Goal: Task Accomplishment & Management: Complete application form

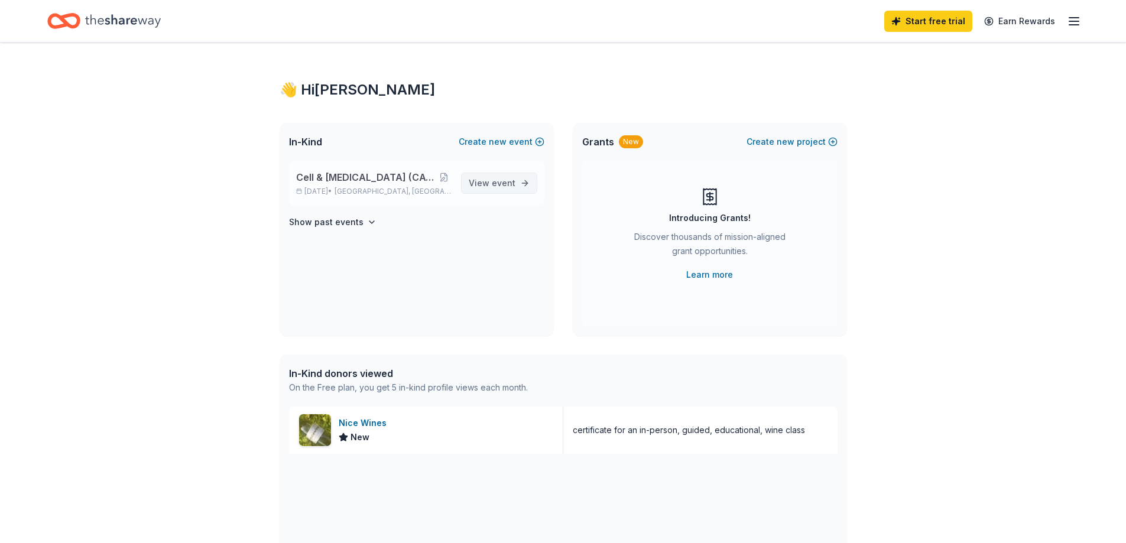
click at [502, 183] on span "event" at bounding box center [504, 183] width 24 height 10
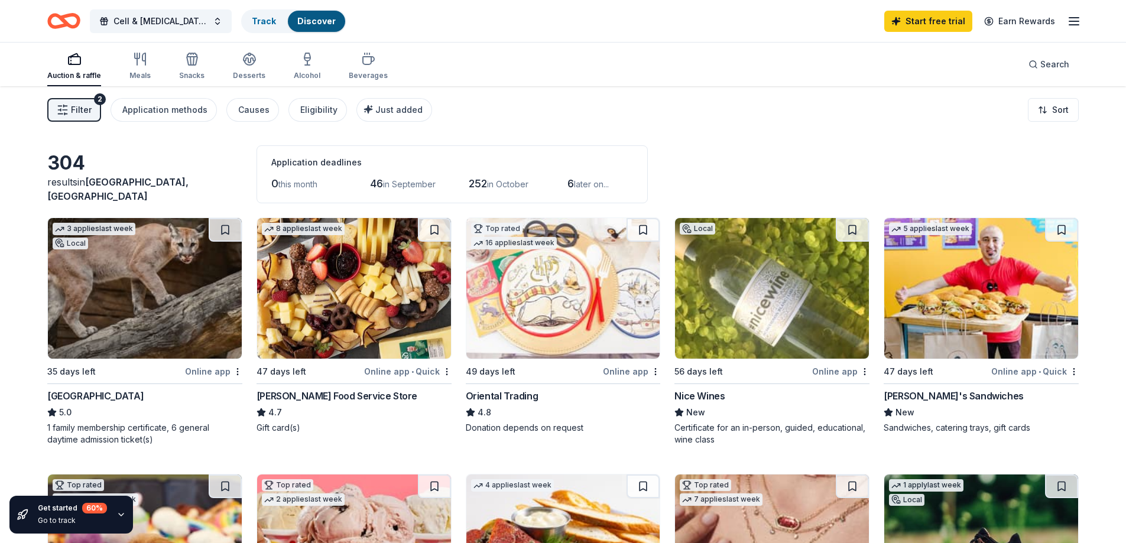
click at [75, 72] on div "Auction & raffle" at bounding box center [74, 75] width 54 height 9
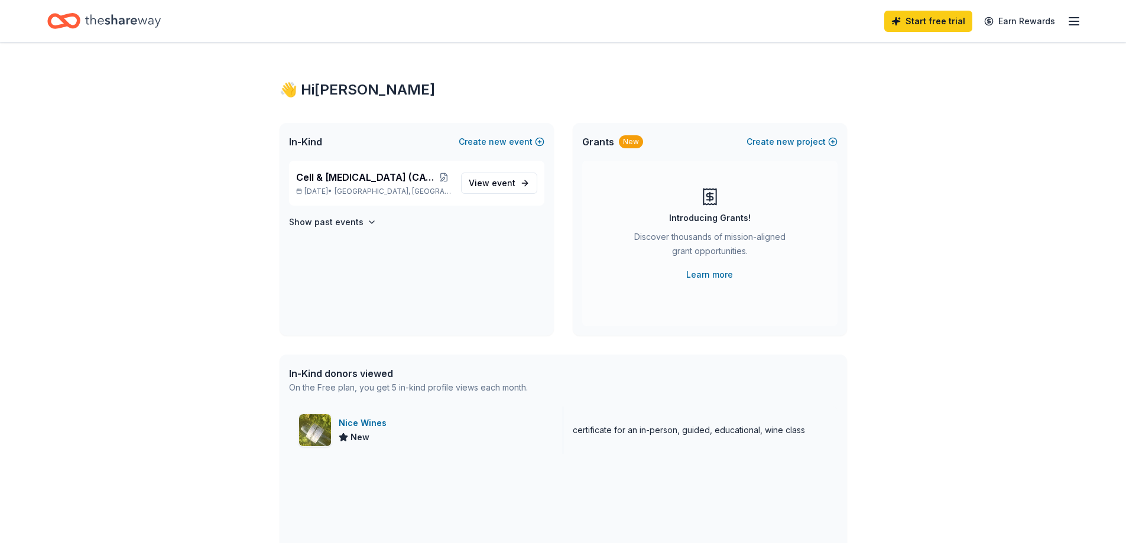
click at [368, 416] on div "Nice Wines" at bounding box center [365, 423] width 53 height 14
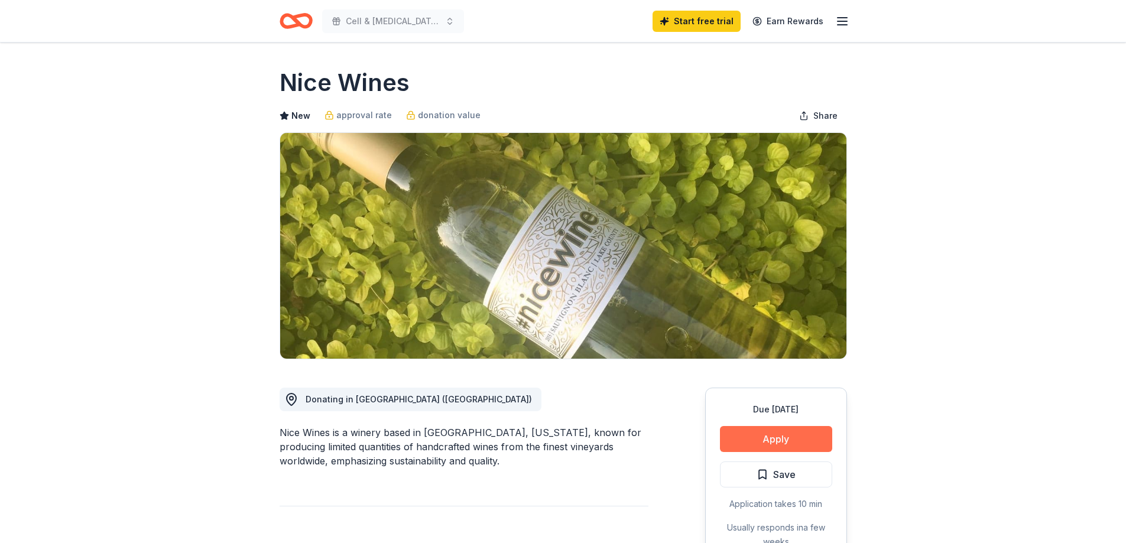
click at [770, 440] on button "Apply" at bounding box center [776, 439] width 112 height 26
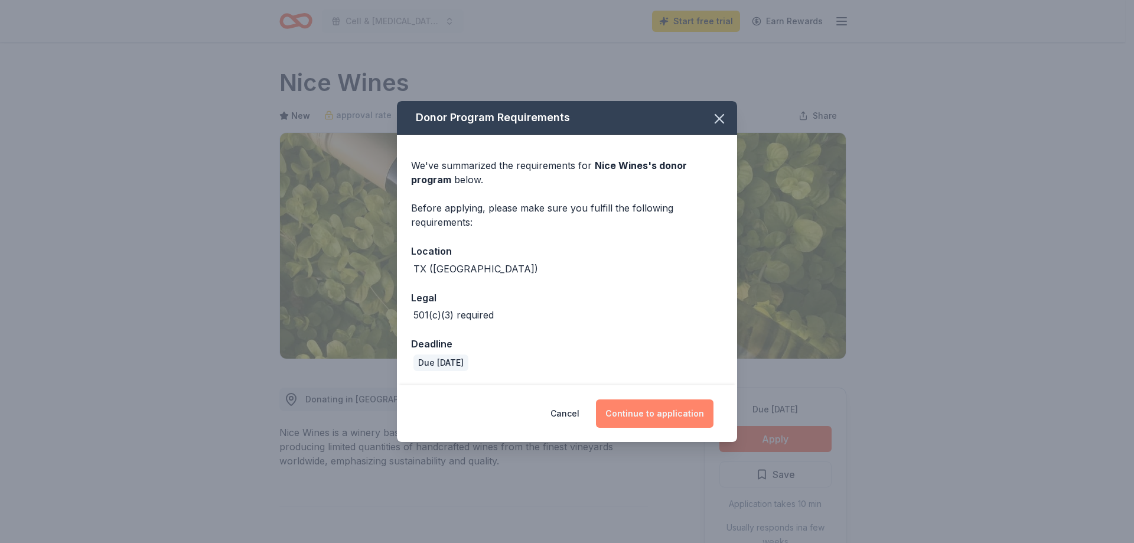
click at [653, 405] on button "Continue to application" at bounding box center [655, 413] width 118 height 28
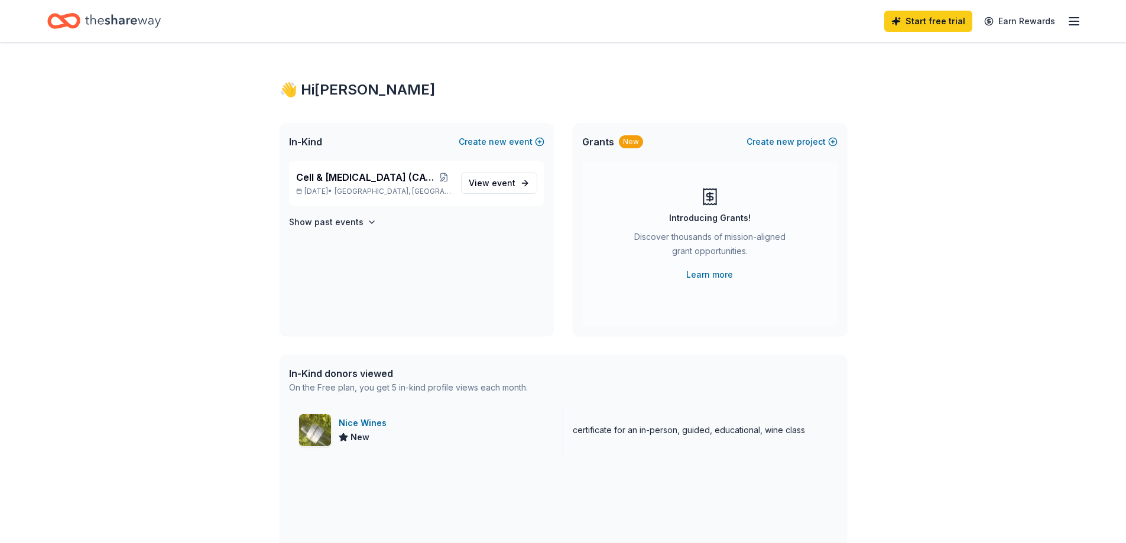
click at [633, 427] on div "certificate for an in-person, guided, educational, wine class" at bounding box center [689, 430] width 232 height 14
click at [935, 21] on link "Start free trial" at bounding box center [928, 21] width 88 height 21
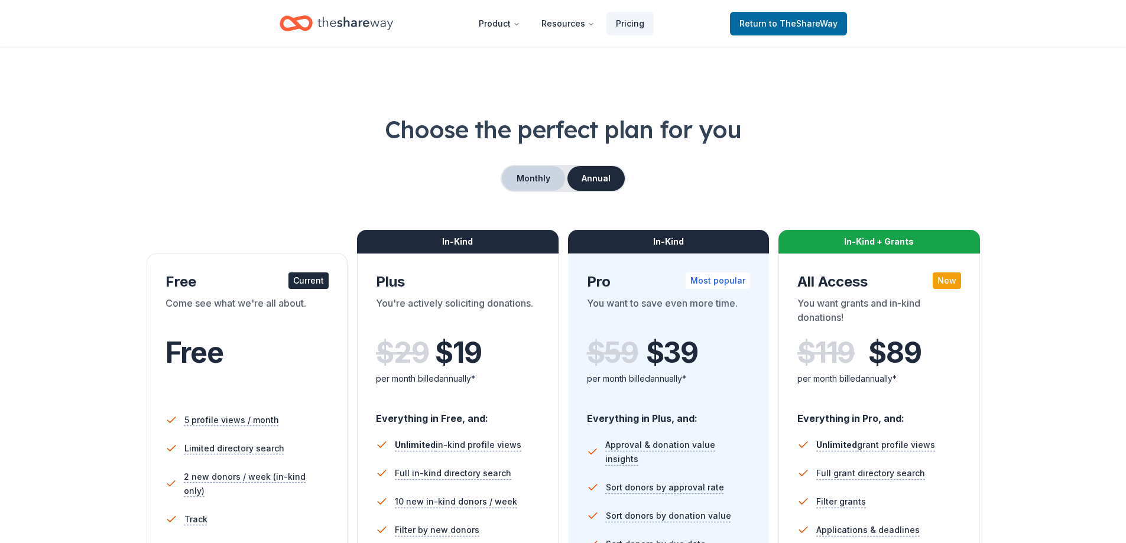
click at [542, 183] on button "Monthly" at bounding box center [533, 178] width 63 height 25
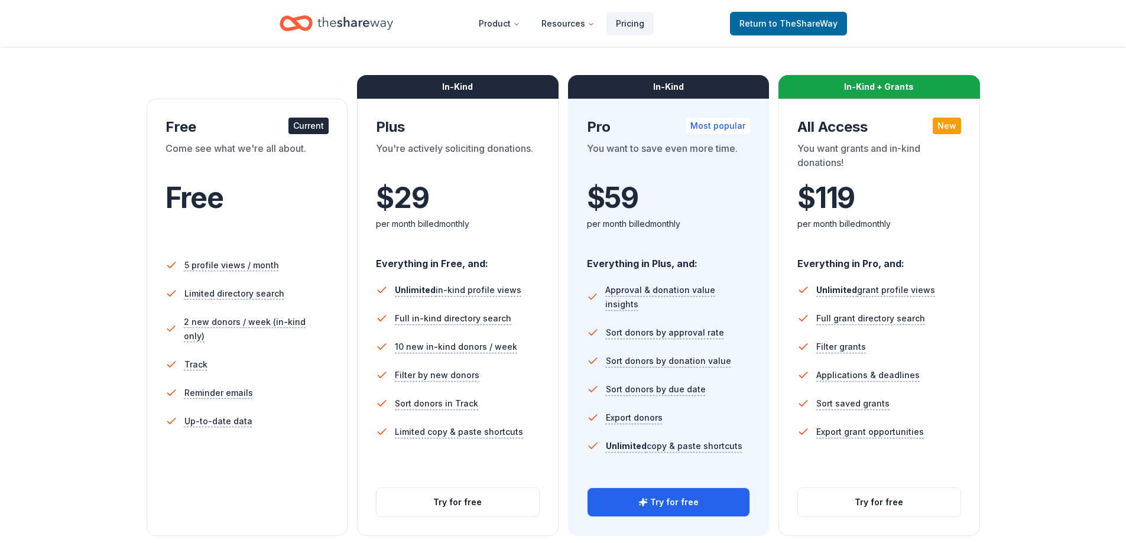
scroll to position [177, 0]
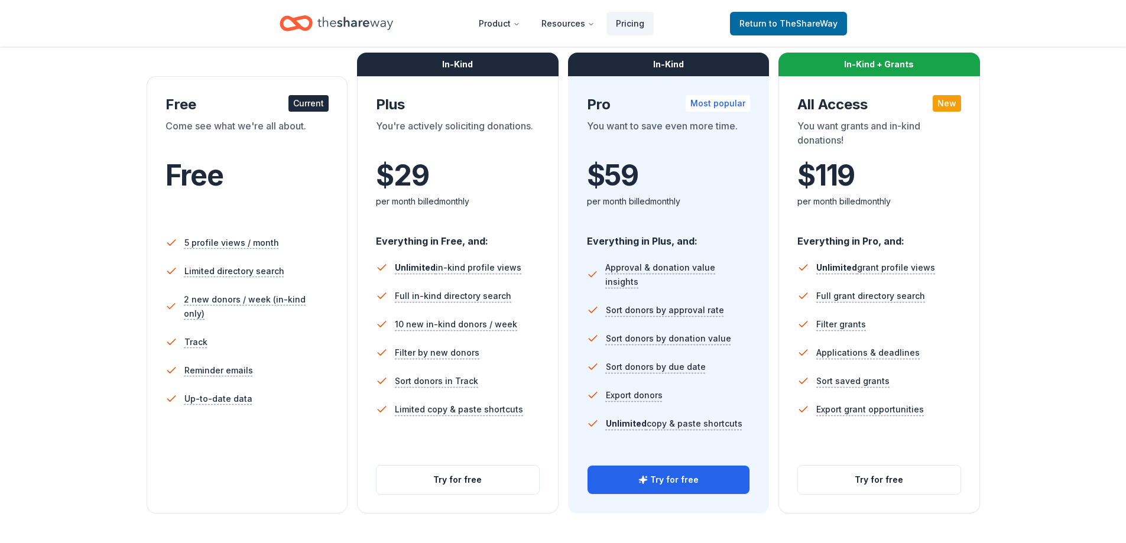
click at [310, 96] on div "Current" at bounding box center [308, 103] width 40 height 17
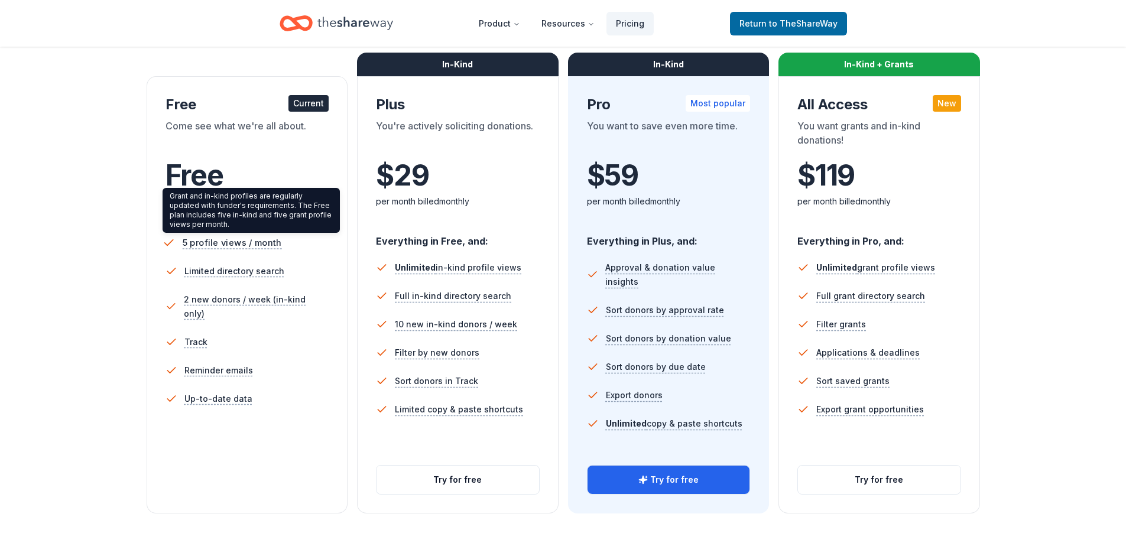
click at [227, 240] on span "5 profile views / month" at bounding box center [231, 242] width 99 height 15
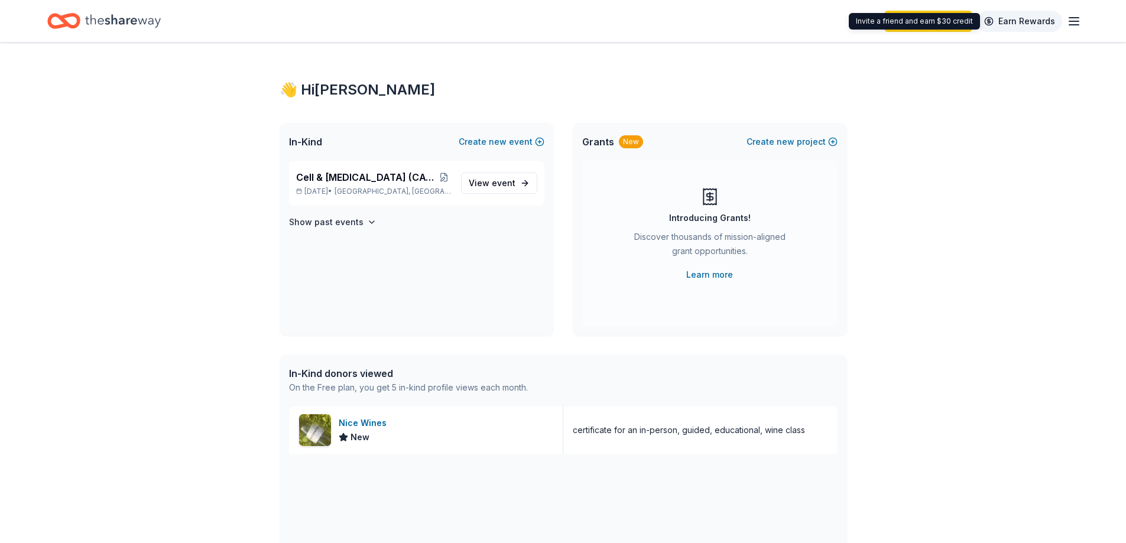
click at [1014, 21] on link "Earn Rewards" at bounding box center [1019, 21] width 85 height 21
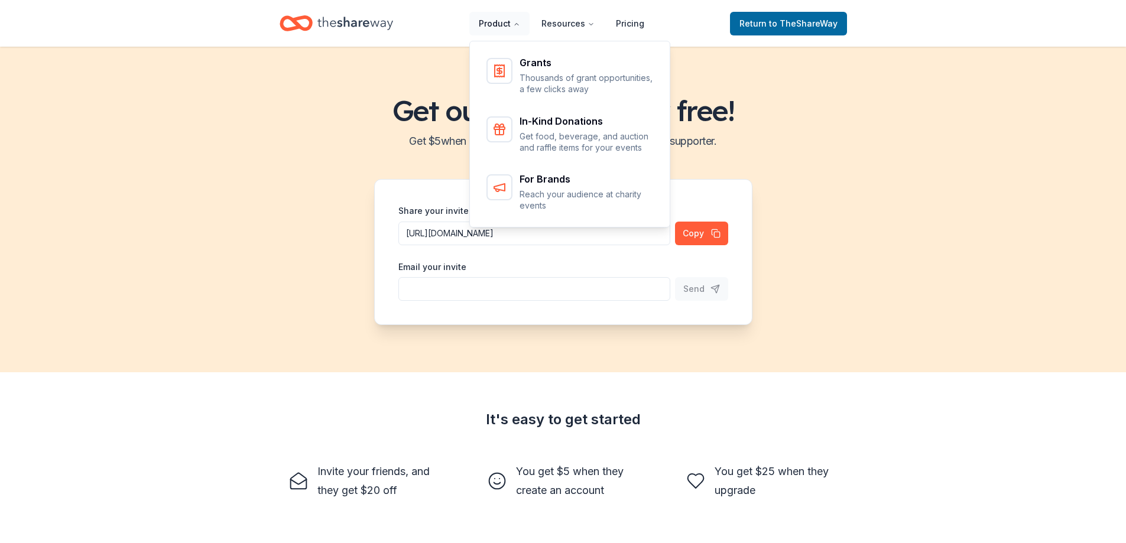
click at [495, 18] on button "Product" at bounding box center [499, 24] width 60 height 24
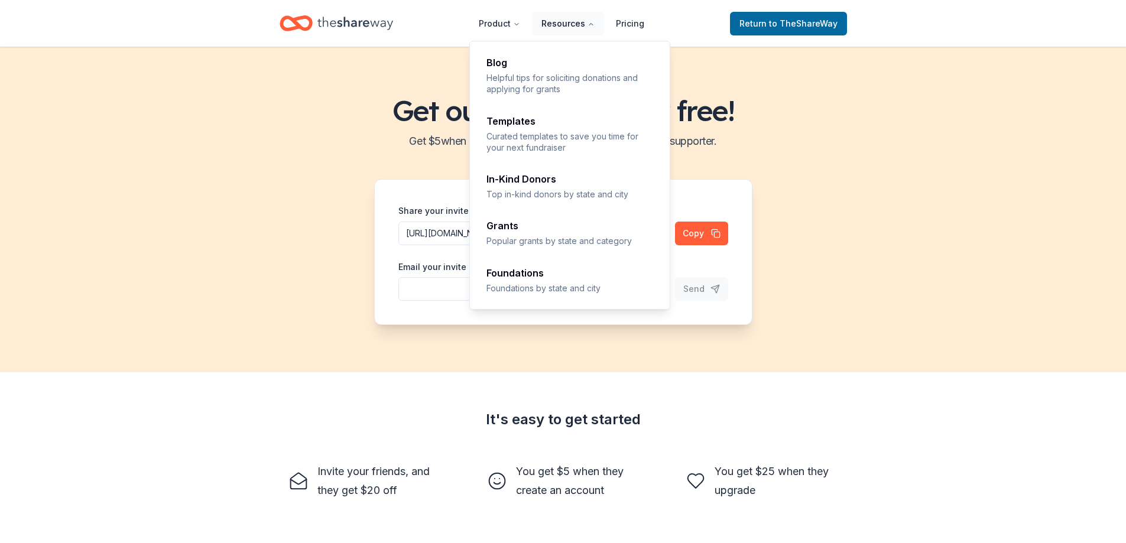
click at [554, 17] on button "Resources" at bounding box center [568, 24] width 72 height 24
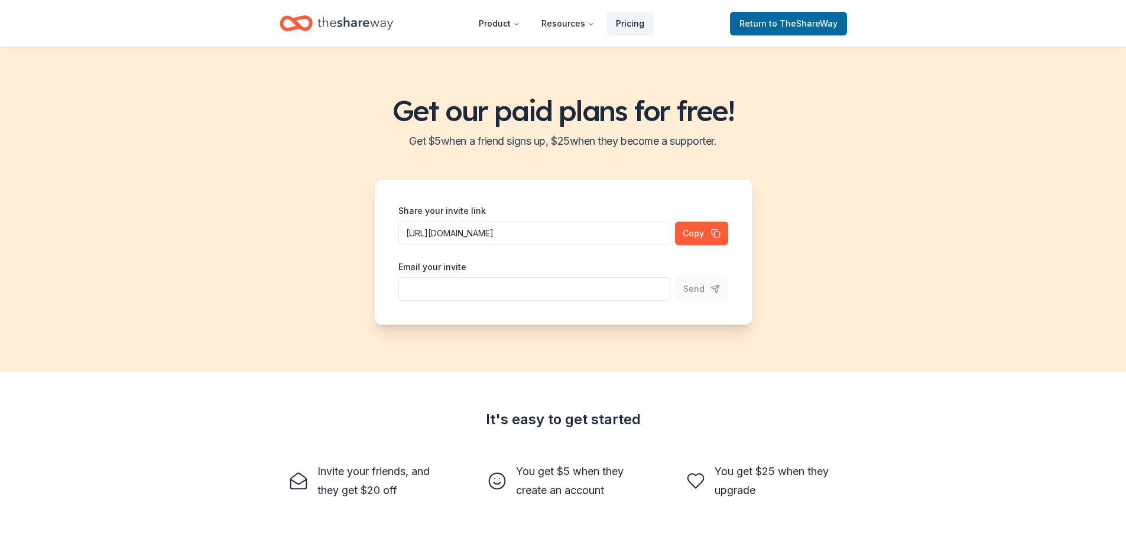
click at [653, 22] on link "Pricing" at bounding box center [629, 24] width 47 height 24
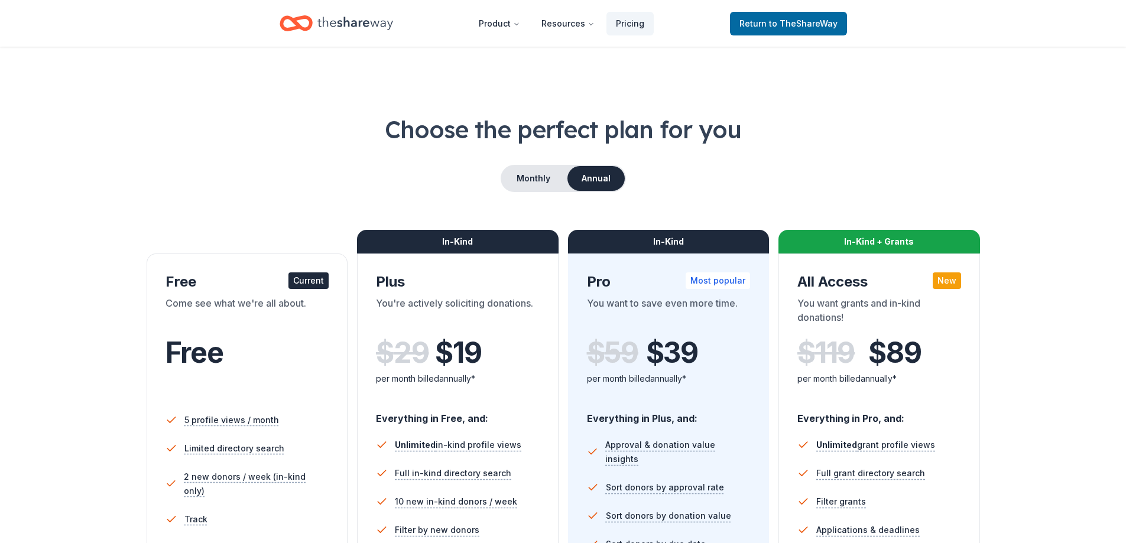
click at [310, 23] on icon "Home" at bounding box center [301, 23] width 18 height 12
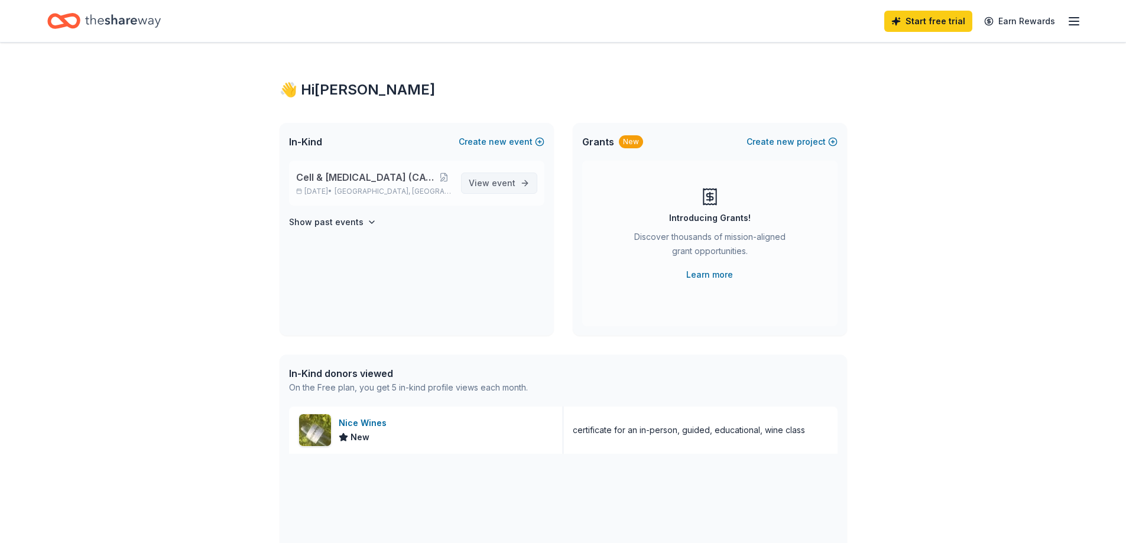
click at [517, 187] on link "View event" at bounding box center [499, 183] width 76 height 21
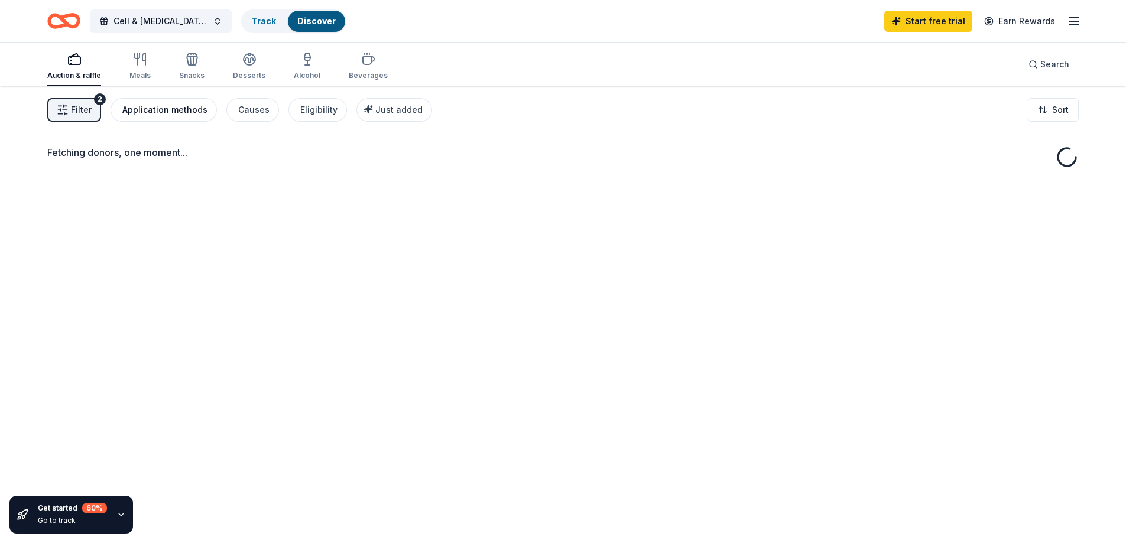
click at [168, 112] on div "Application methods" at bounding box center [164, 110] width 85 height 14
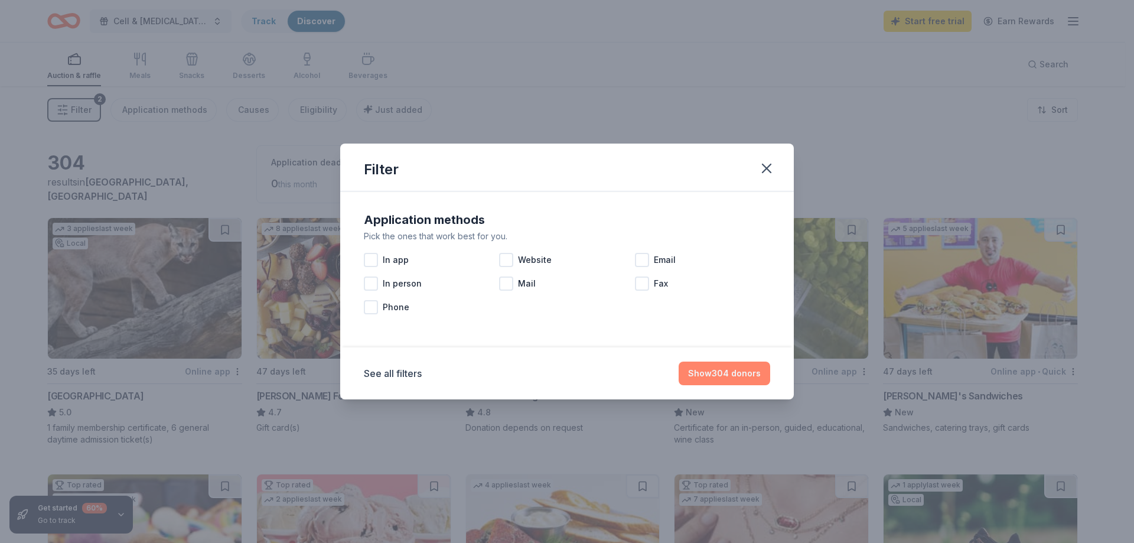
click at [713, 374] on button "Show 304 donors" at bounding box center [725, 374] width 92 height 24
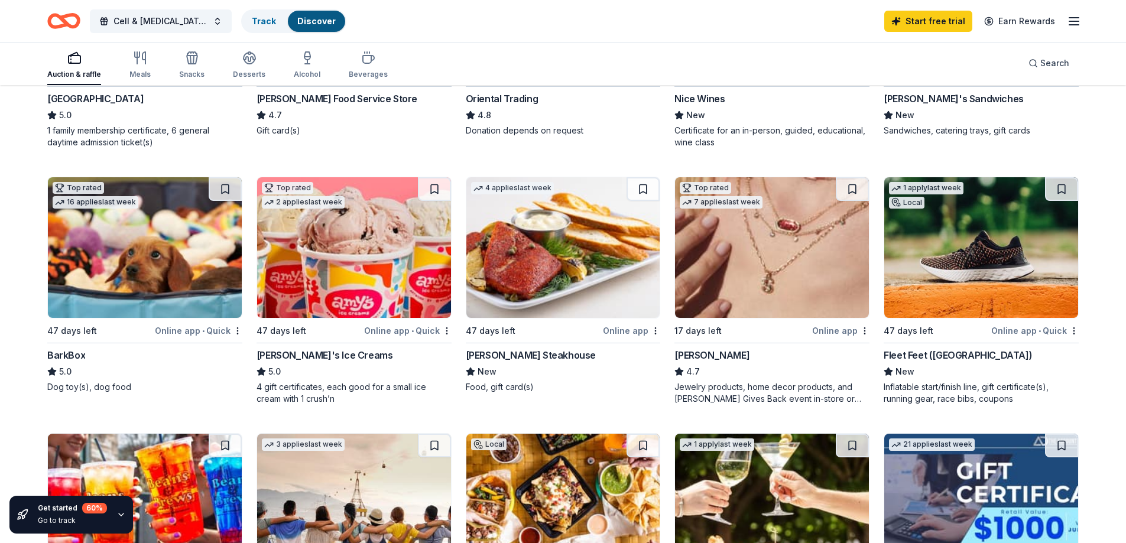
scroll to position [295, 0]
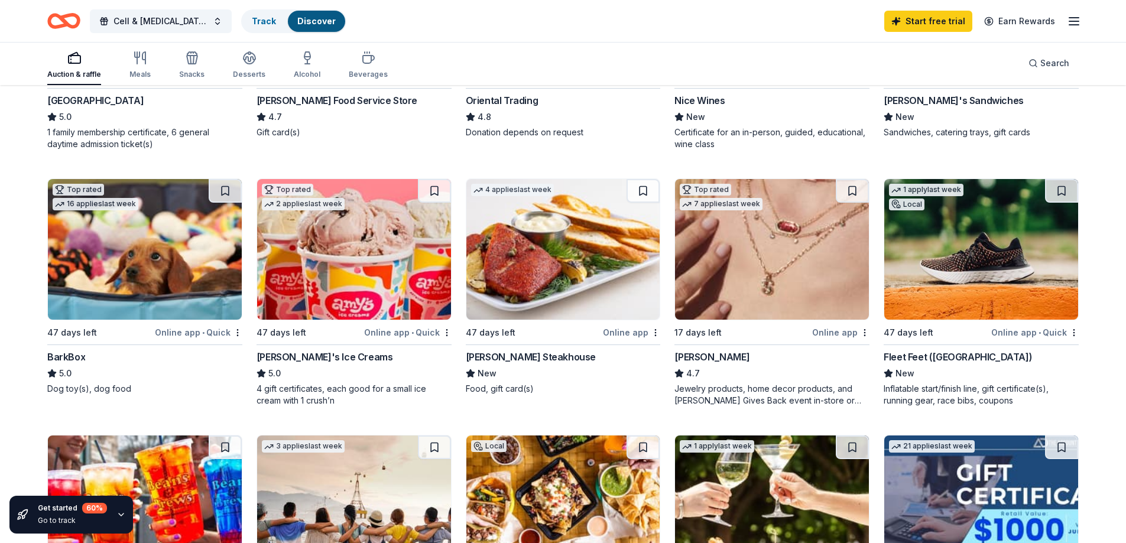
click at [836, 331] on div "Online app" at bounding box center [840, 332] width 57 height 15
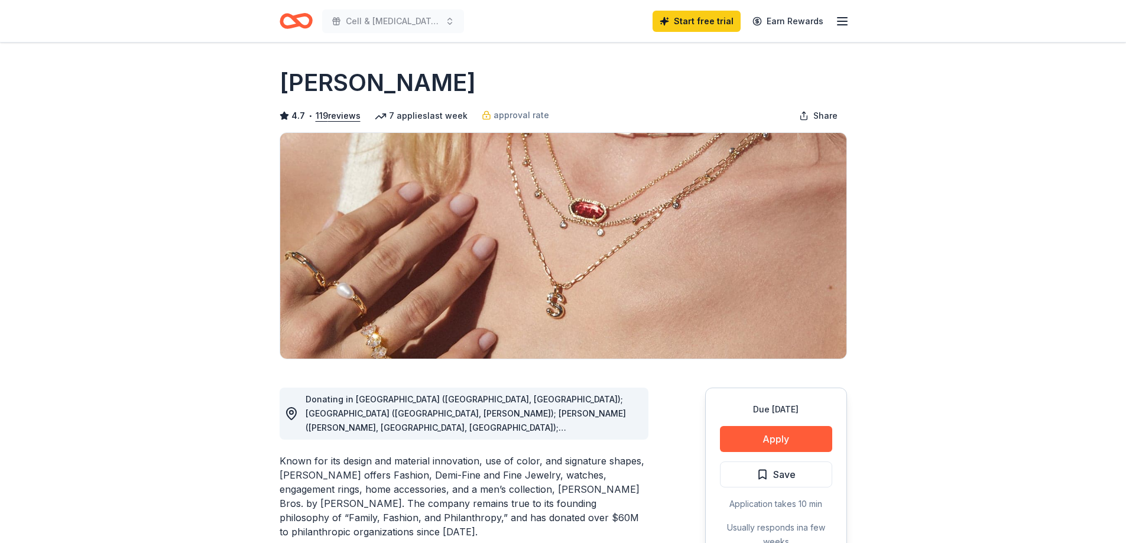
click at [587, 417] on span "Donating in [GEOGRAPHIC_DATA] ([GEOGRAPHIC_DATA], [GEOGRAPHIC_DATA]); [GEOGRAPH…" at bounding box center [465, 548] width 320 height 308
click at [293, 413] on circle at bounding box center [292, 413] width 4 height 4
click at [458, 429] on span "Donating in [GEOGRAPHIC_DATA] ([GEOGRAPHIC_DATA], [GEOGRAPHIC_DATA]); [GEOGRAPH…" at bounding box center [465, 548] width 320 height 308
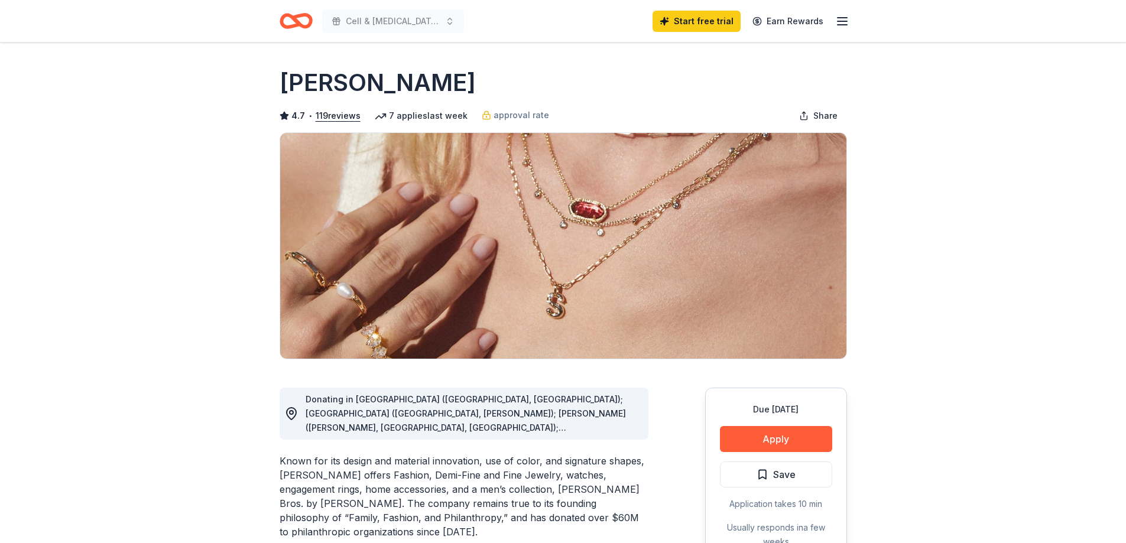
click at [461, 426] on span "Donating in [GEOGRAPHIC_DATA] ([GEOGRAPHIC_DATA], [GEOGRAPHIC_DATA]); [GEOGRAPH…" at bounding box center [465, 548] width 320 height 308
drag, startPoint x: 468, startPoint y: 417, endPoint x: 473, endPoint y: 410, distance: 8.5
click at [469, 415] on span "Donating in [GEOGRAPHIC_DATA] ([GEOGRAPHIC_DATA], [GEOGRAPHIC_DATA]); [GEOGRAPH…" at bounding box center [465, 548] width 320 height 308
click at [473, 410] on span "Donating in [GEOGRAPHIC_DATA] ([GEOGRAPHIC_DATA], [GEOGRAPHIC_DATA]); [GEOGRAPH…" at bounding box center [465, 548] width 320 height 308
drag, startPoint x: 489, startPoint y: 400, endPoint x: 533, endPoint y: 400, distance: 43.7
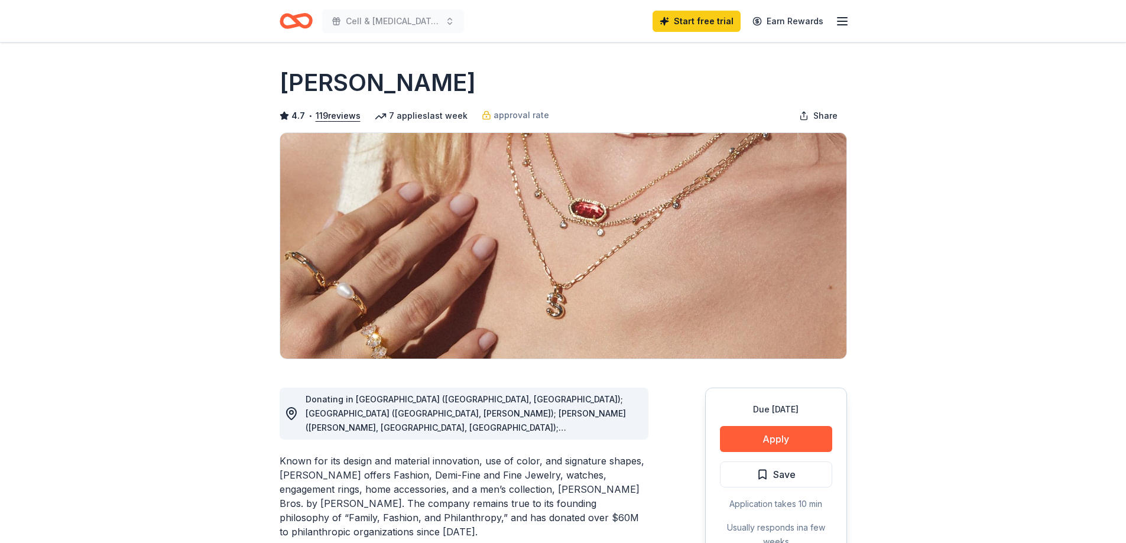
click at [497, 400] on span "Donating in [GEOGRAPHIC_DATA] ([GEOGRAPHIC_DATA], [GEOGRAPHIC_DATA]); [GEOGRAPH…" at bounding box center [465, 548] width 320 height 308
click at [567, 411] on span "Donating in [GEOGRAPHIC_DATA] ([GEOGRAPHIC_DATA], [GEOGRAPHIC_DATA]); [GEOGRAPH…" at bounding box center [465, 548] width 320 height 308
click at [716, 19] on link "Start free trial" at bounding box center [696, 21] width 88 height 21
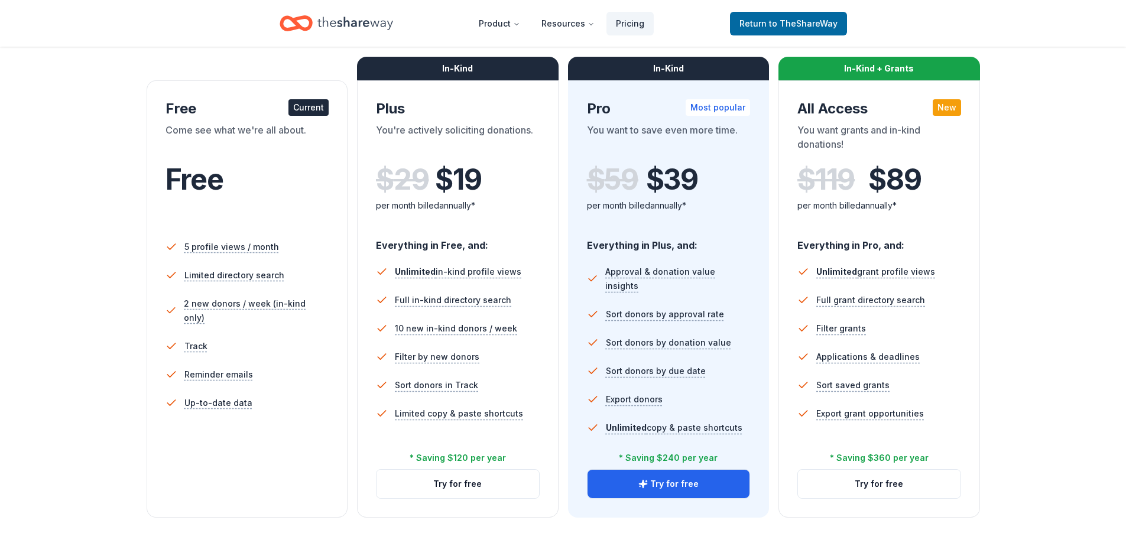
scroll to position [177, 0]
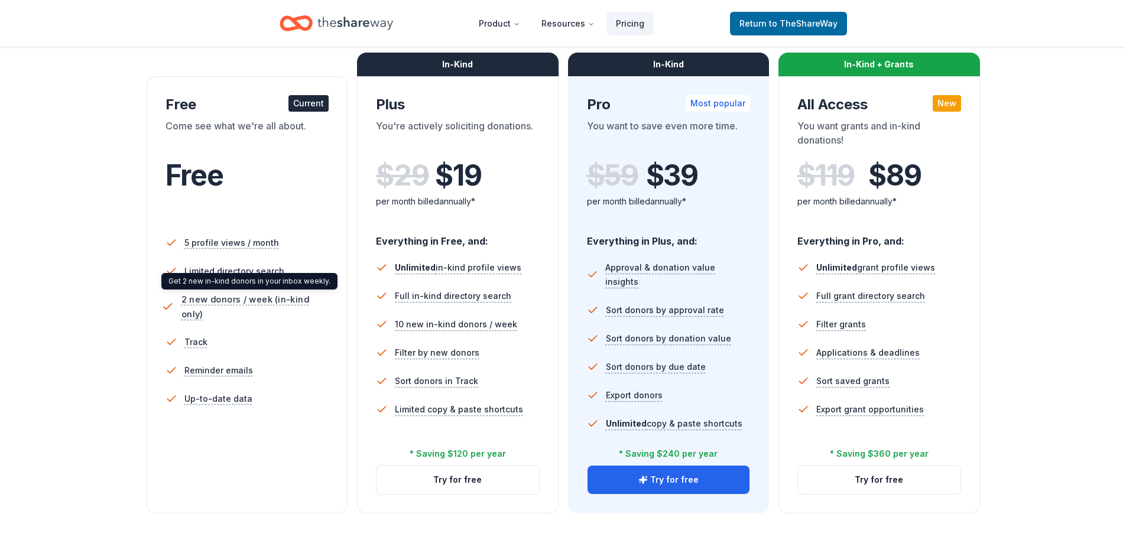
click at [222, 297] on span "2 new donors / week (in-kind only)" at bounding box center [257, 307] width 152 height 30
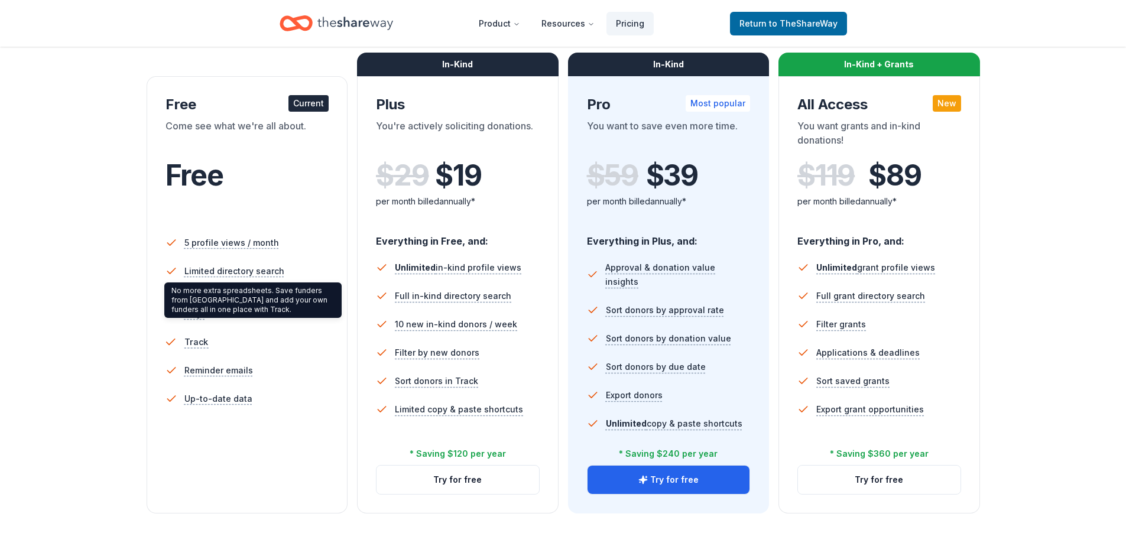
click at [192, 334] on span "Track" at bounding box center [196, 341] width 24 height 15
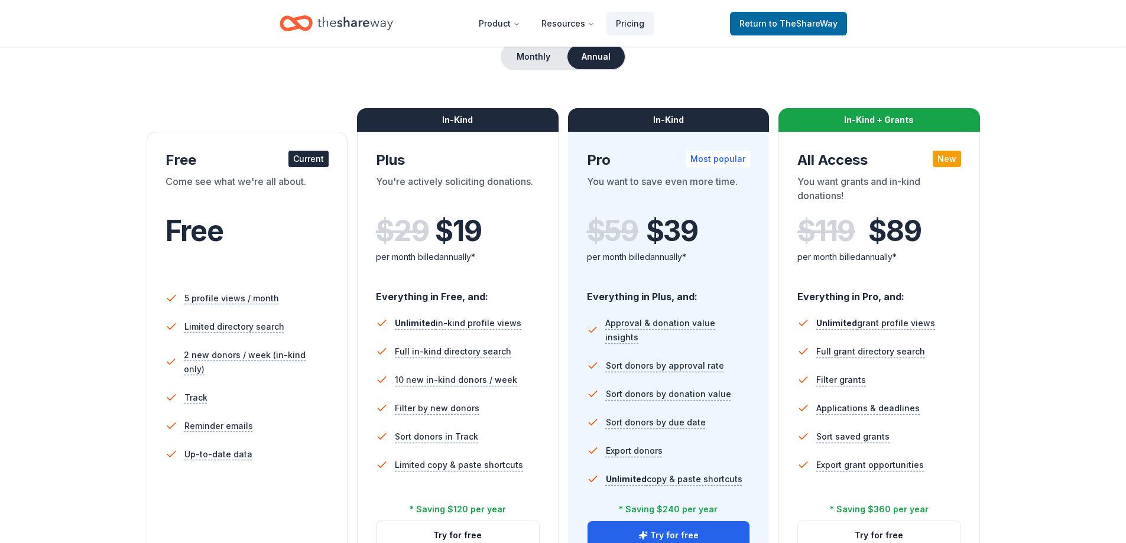
scroll to position [118, 0]
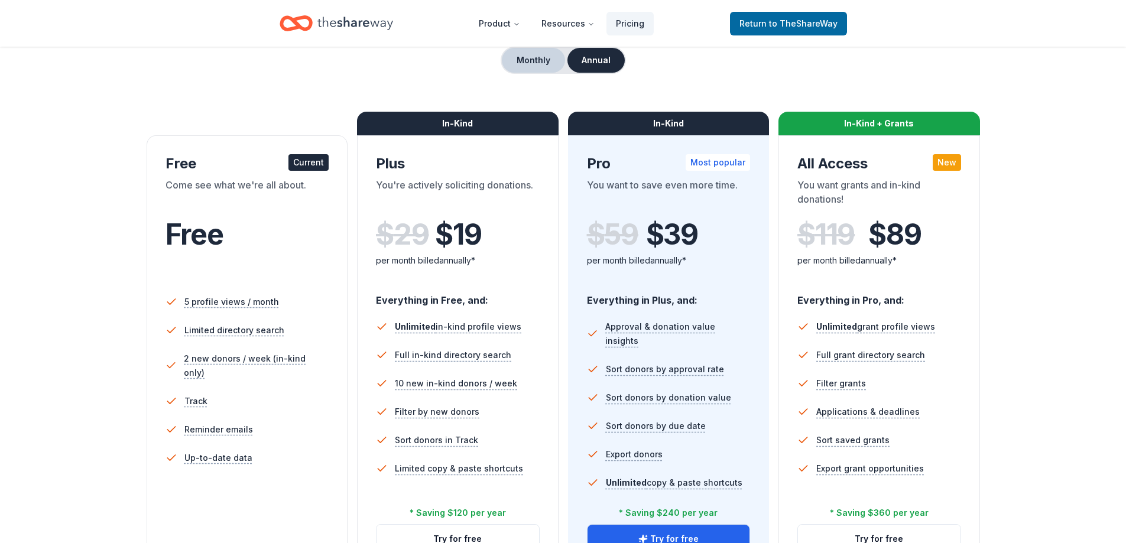
click at [539, 62] on button "Monthly" at bounding box center [533, 60] width 63 height 25
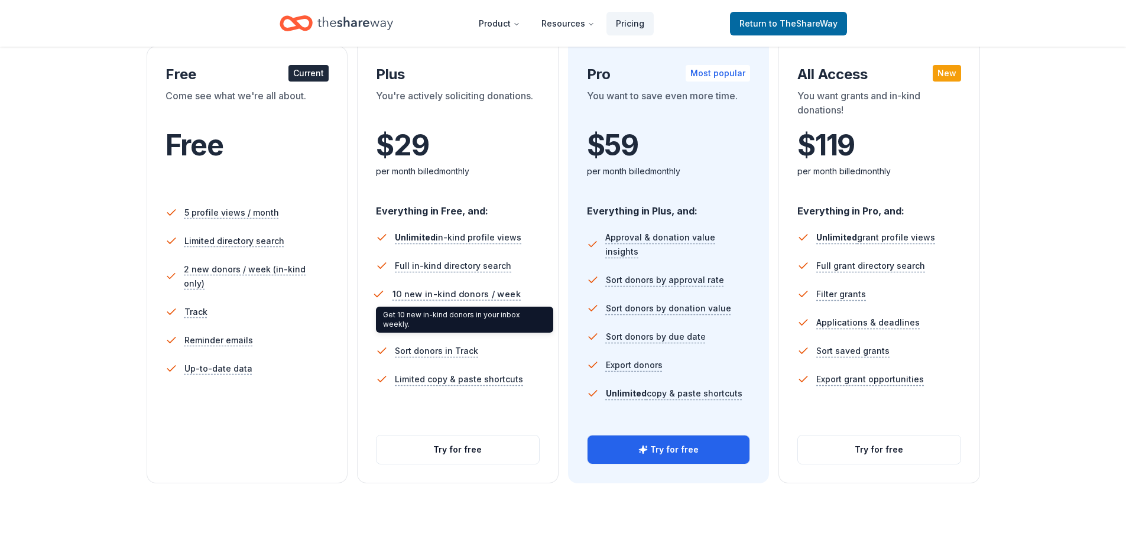
scroll to position [295, 0]
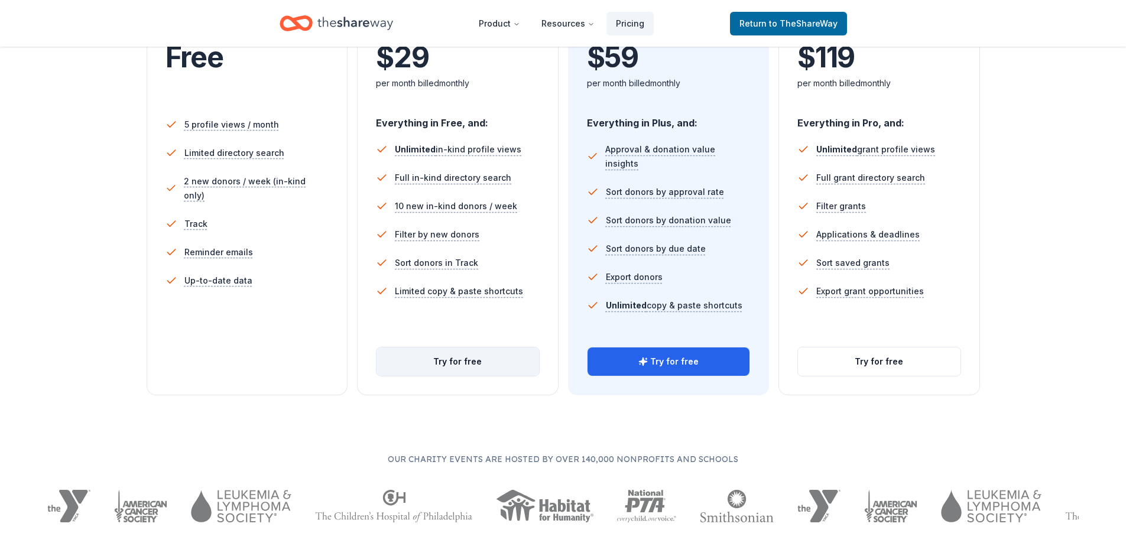
click at [459, 363] on button "Try for free" at bounding box center [457, 361] width 162 height 28
